Goal: Book appointment/travel/reservation

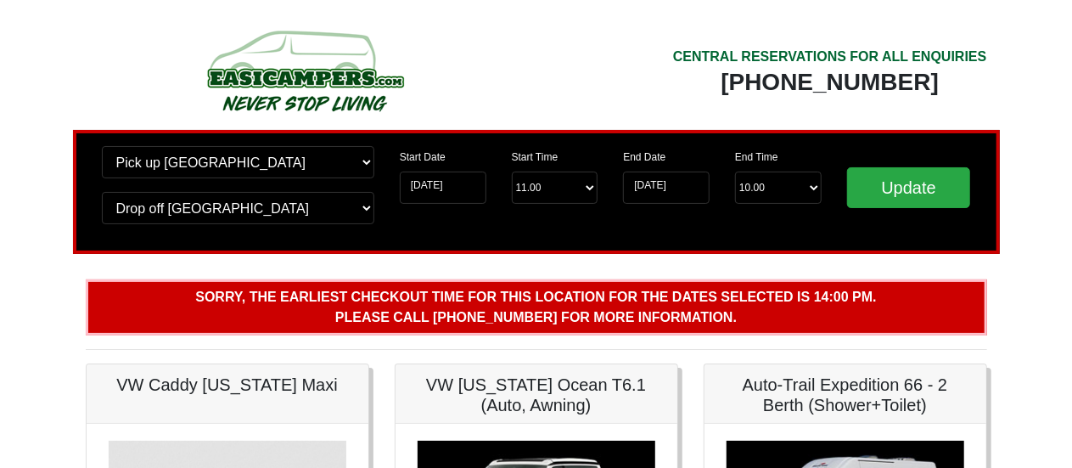
click at [245, 333] on p "Sorry, the earliest checkout time for this location for the dates selected is 1…" at bounding box center [536, 307] width 901 height 56
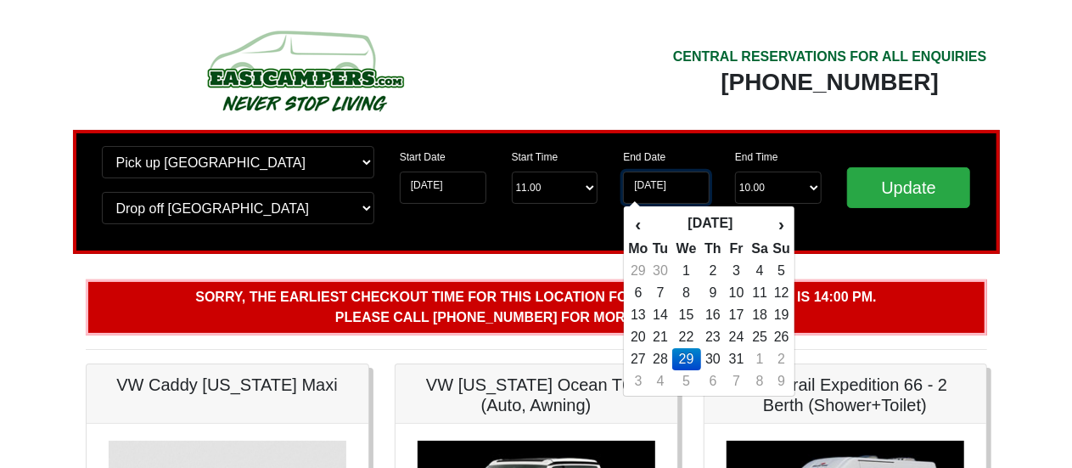
click at [692, 194] on input "[DATE]" at bounding box center [666, 187] width 87 height 32
click at [459, 191] on input "25-10-2025" at bounding box center [443, 187] width 87 height 32
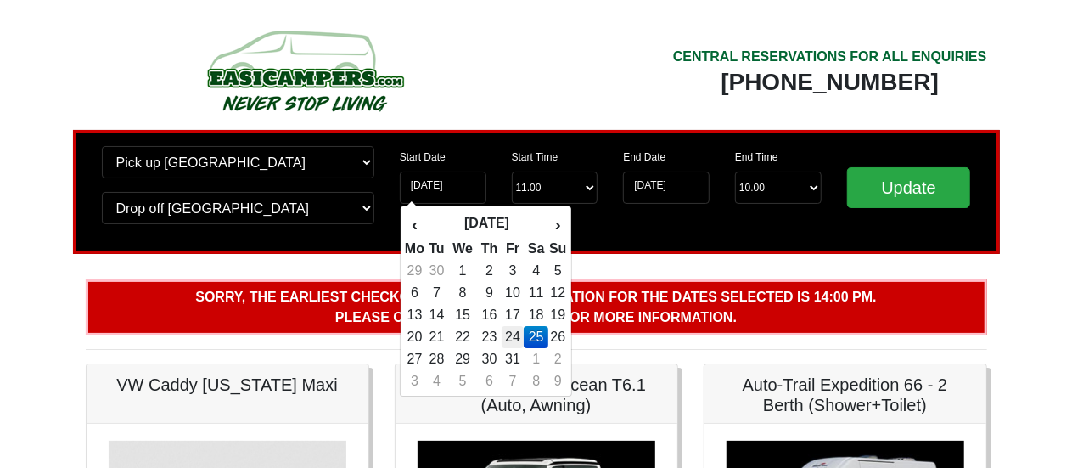
click at [520, 337] on td "24" at bounding box center [513, 337] width 23 height 22
type input "[DATE]"
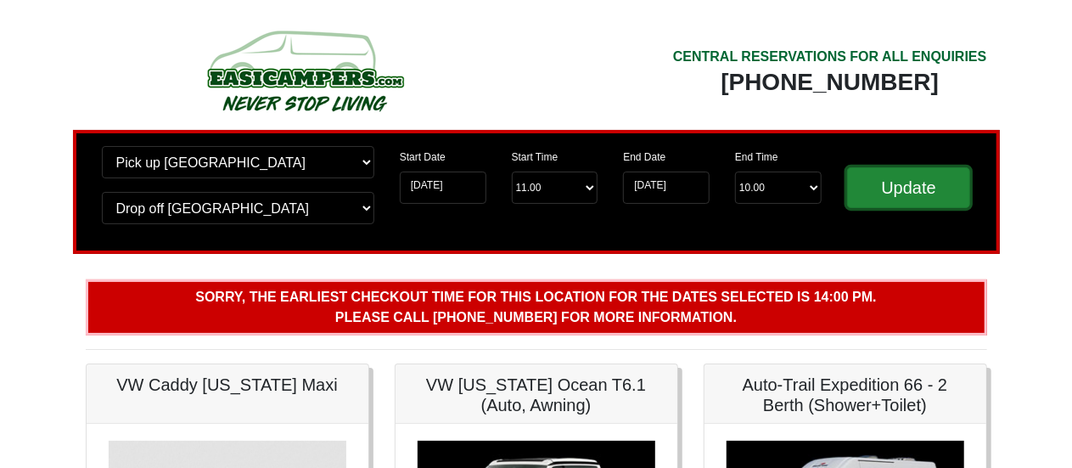
click at [899, 182] on input "Update" at bounding box center [909, 187] width 124 height 41
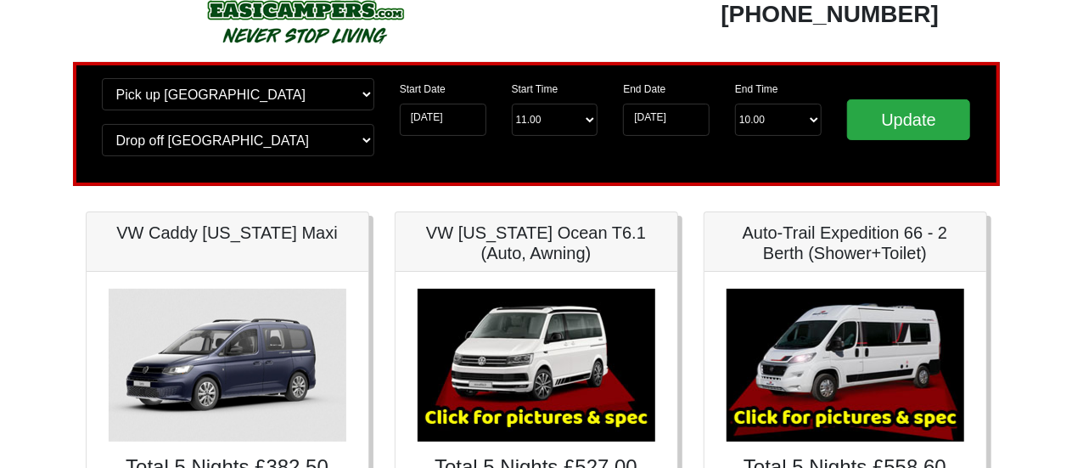
scroll to position [23, 0]
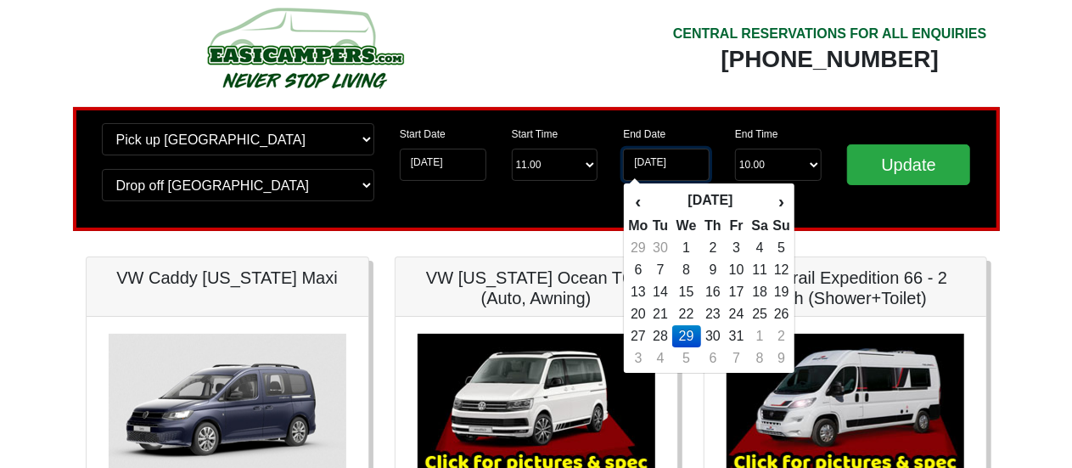
click at [697, 167] on input "[DATE]" at bounding box center [666, 165] width 87 height 32
click at [662, 332] on td "28" at bounding box center [660, 336] width 23 height 22
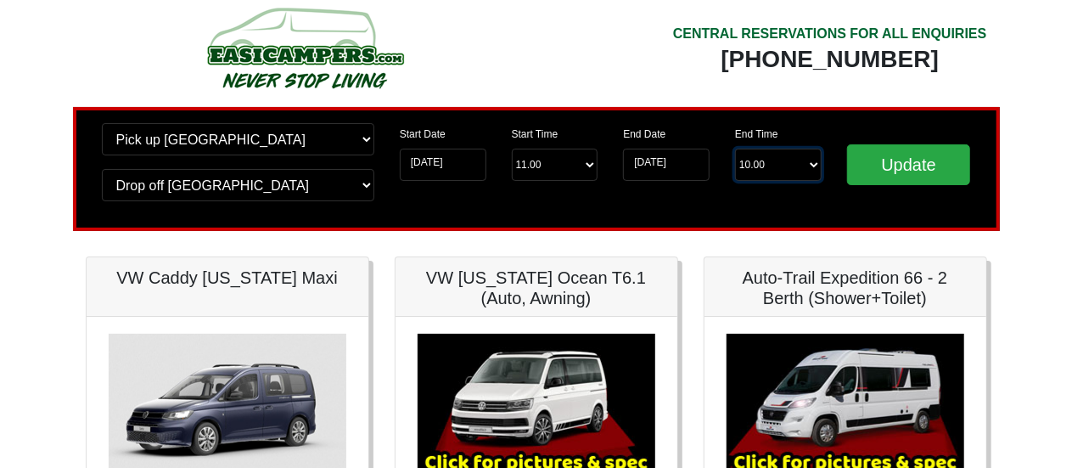
click at [808, 165] on select "End Time 10.00 -------- 08.00 am 09.00 am 10.00 am 11.00 am (Sunday Only)" at bounding box center [778, 165] width 87 height 32
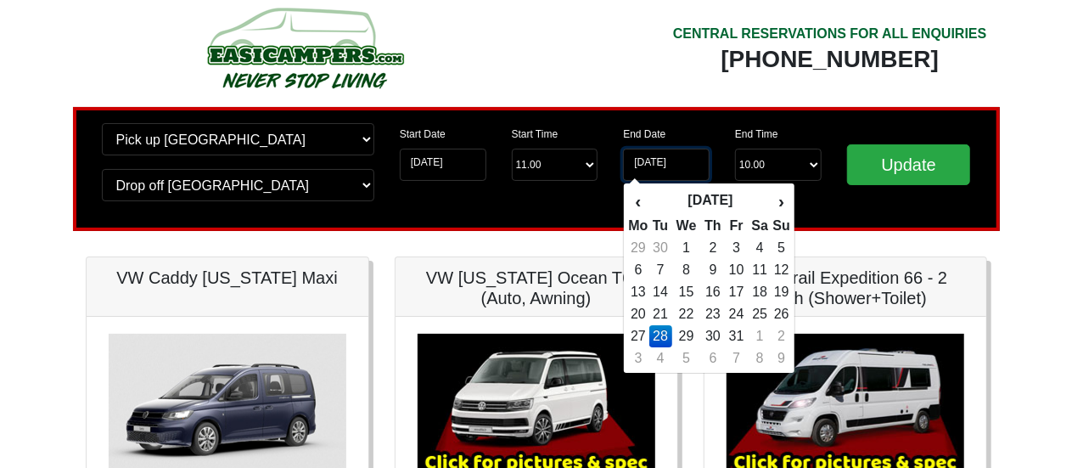
click at [694, 165] on input "28-10-2025" at bounding box center [666, 165] width 87 height 32
click at [690, 328] on td "29" at bounding box center [686, 336] width 29 height 22
type input "[DATE]"
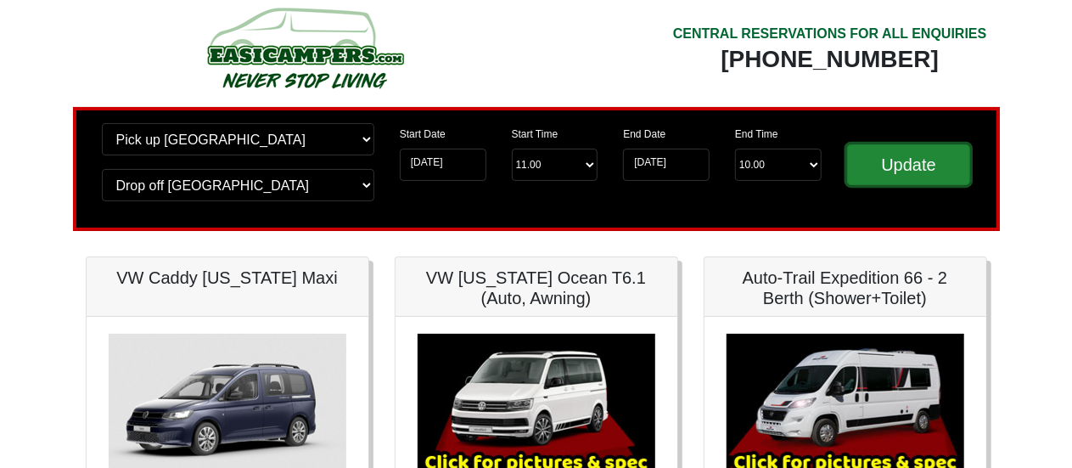
click at [898, 150] on input "Update" at bounding box center [909, 164] width 124 height 41
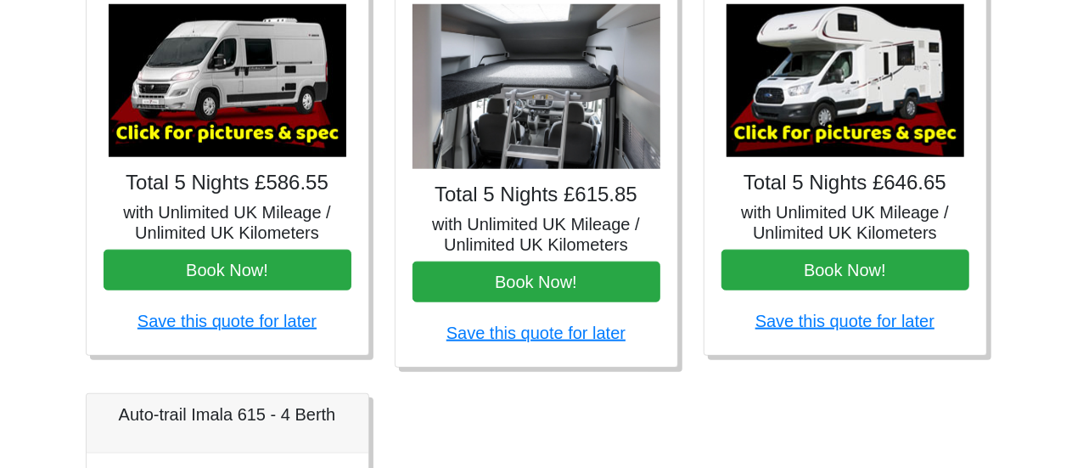
scroll to position [805, 0]
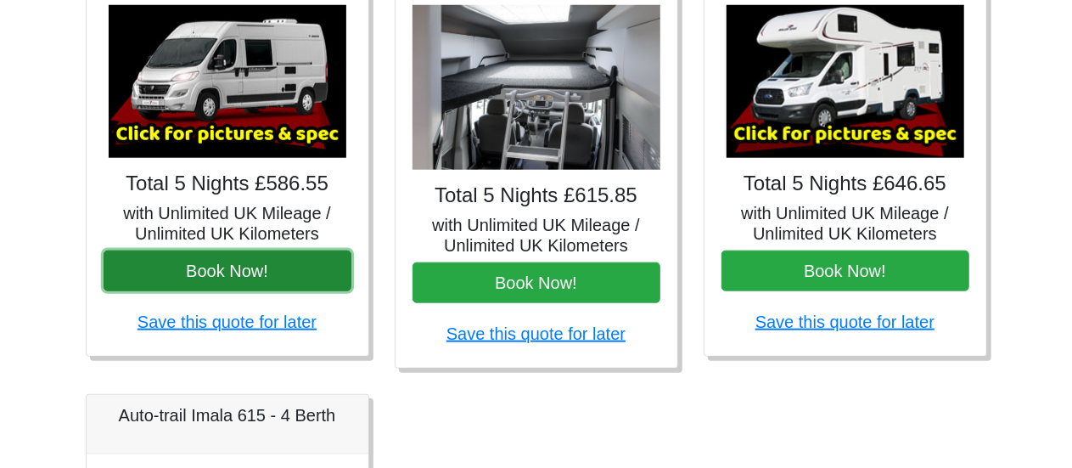
click at [311, 274] on button "Book Now!" at bounding box center [228, 270] width 248 height 41
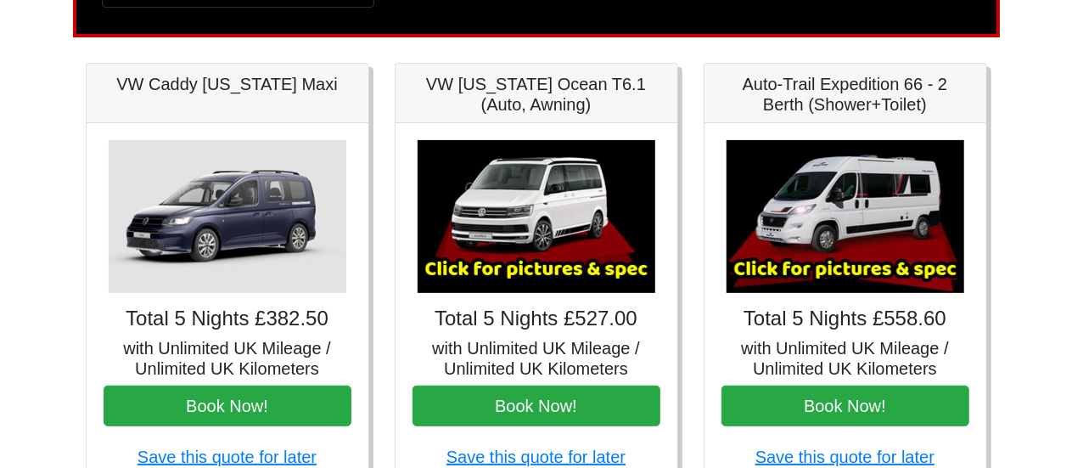
scroll to position [0, 0]
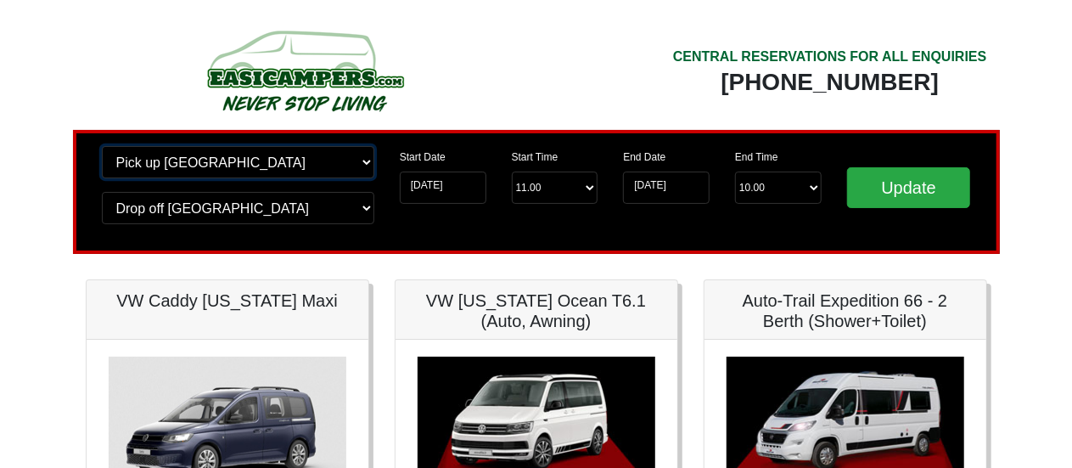
click at [364, 160] on select "Change pick up location? Pick up Edinburgh Birmingham Airport Blackburn Lancash…" at bounding box center [238, 162] width 272 height 32
select select "LPL"
click at [102, 146] on select "Change pick up location? Pick up Edinburgh Birmingham Airport Blackburn Lancash…" at bounding box center [238, 162] width 272 height 32
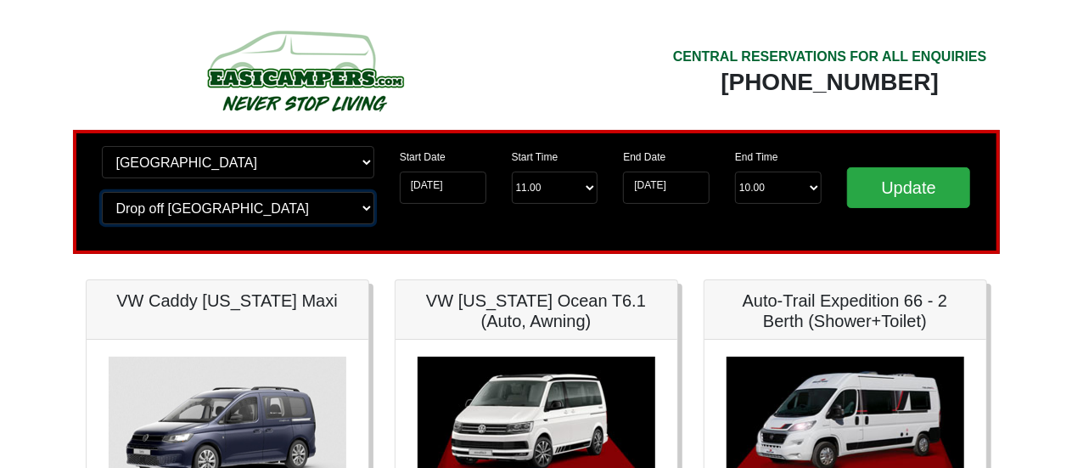
click at [343, 203] on select "Change drop off location? Drop off Edinburgh Birmingham Airport Blackburn Lanca…" at bounding box center [238, 208] width 272 height 32
select select "LPL"
click at [102, 192] on select "Change drop off location? Drop off Edinburgh Birmingham Airport Blackburn Lanca…" at bounding box center [238, 208] width 272 height 32
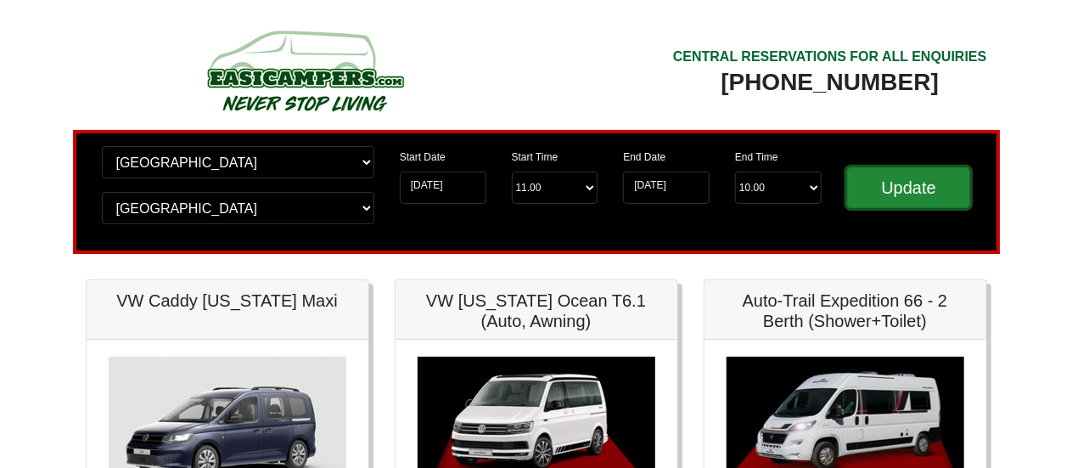
click at [905, 174] on input "Update" at bounding box center [909, 187] width 124 height 41
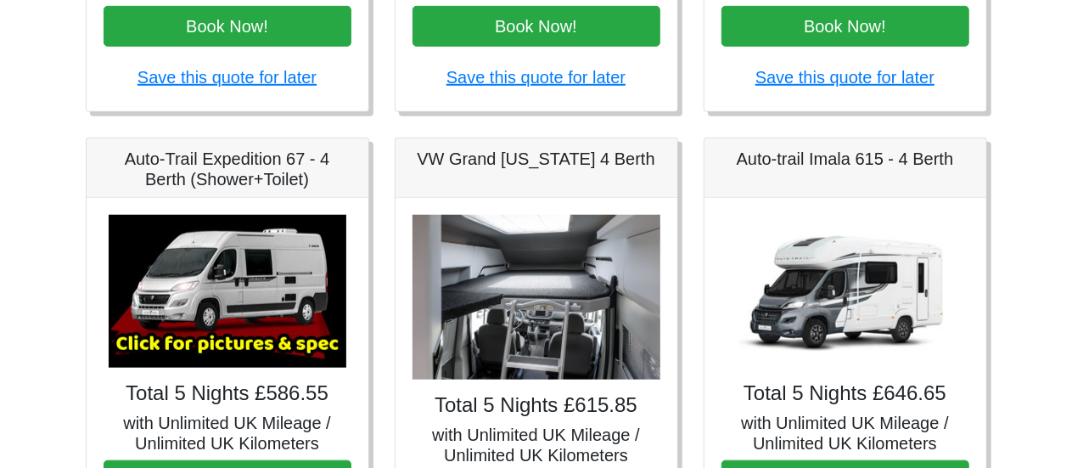
scroll to position [748, 0]
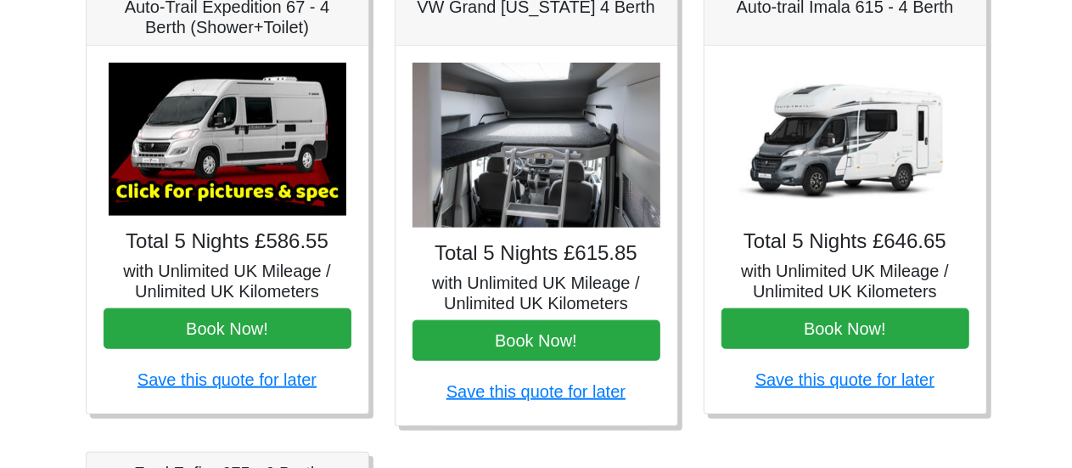
click at [550, 169] on img at bounding box center [536, 145] width 248 height 165
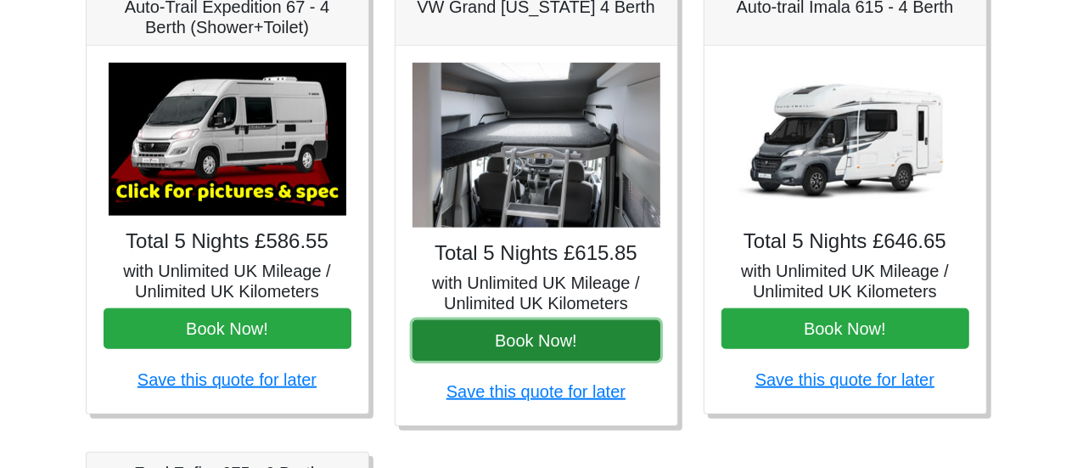
click at [523, 329] on button "Book Now!" at bounding box center [536, 340] width 248 height 41
